Goal: Navigation & Orientation: Find specific page/section

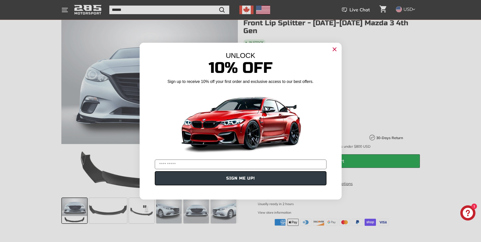
scroll to position [76, 0]
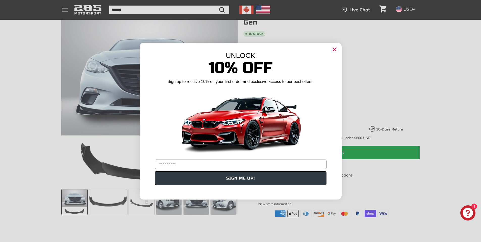
click at [334, 51] on circle "Close dialog" at bounding box center [335, 49] width 8 height 8
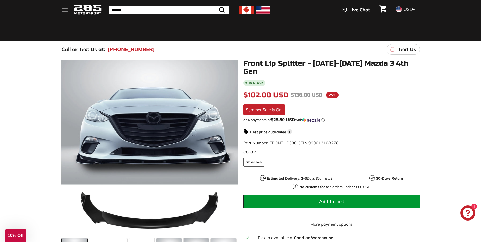
scroll to position [0, 0]
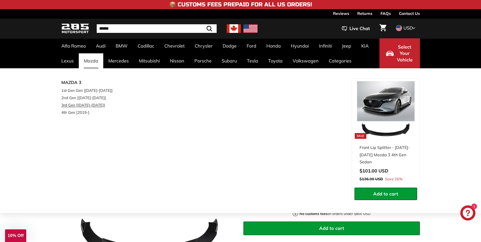
click at [77, 106] on link "3rd Gen [[DATE]-[DATE]]" at bounding box center [91, 104] width 60 height 7
